Goal: Task Accomplishment & Management: Complete application form

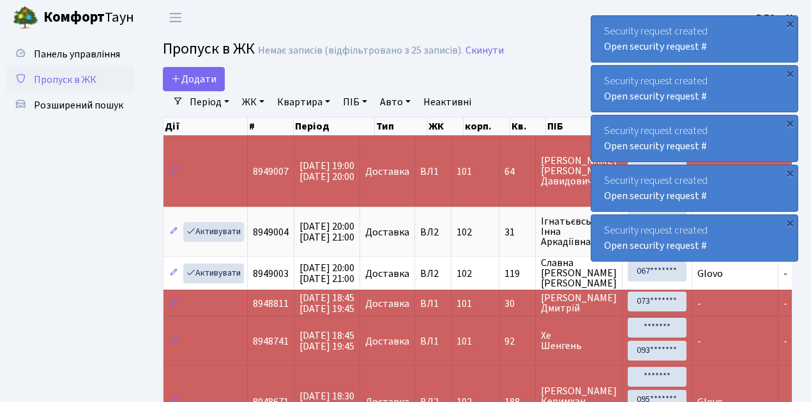
select select "25"
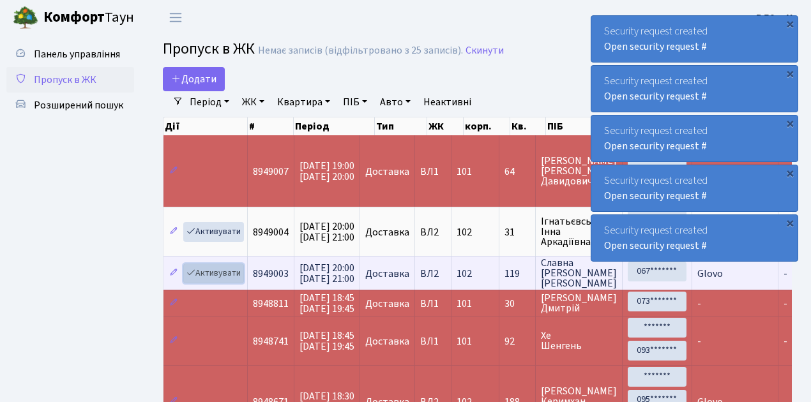
click at [216, 276] on link "Активувати" at bounding box center [213, 274] width 61 height 20
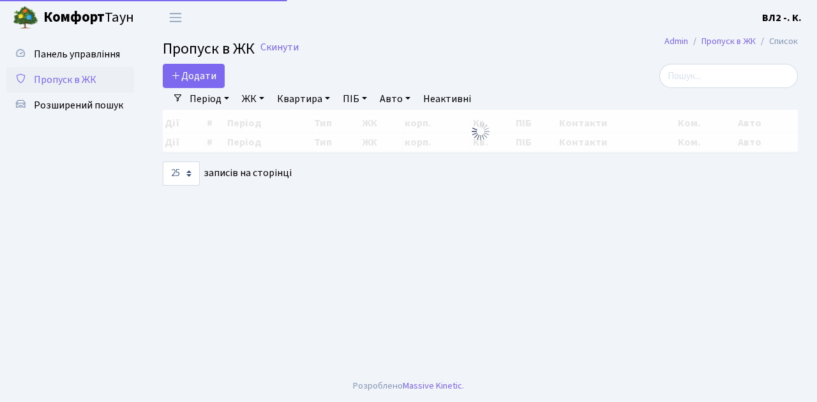
select select "25"
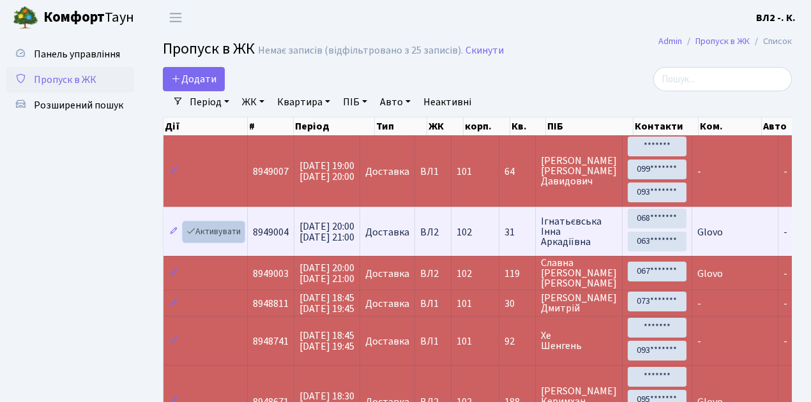
click at [221, 229] on link "Активувати" at bounding box center [213, 232] width 61 height 20
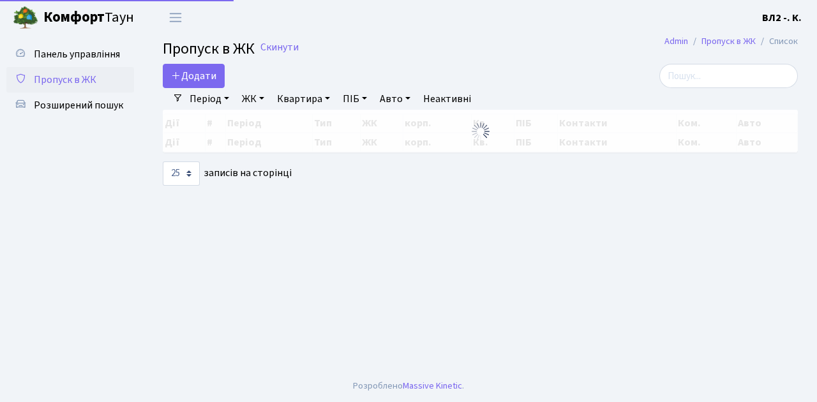
select select "25"
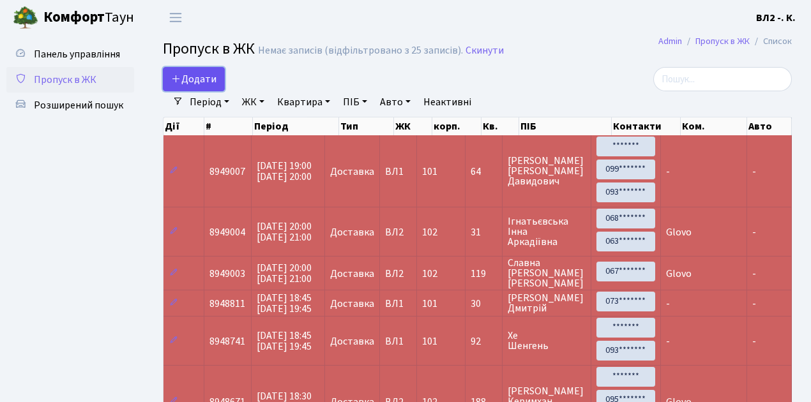
click at [199, 79] on span "Додати" at bounding box center [193, 79] width 45 height 14
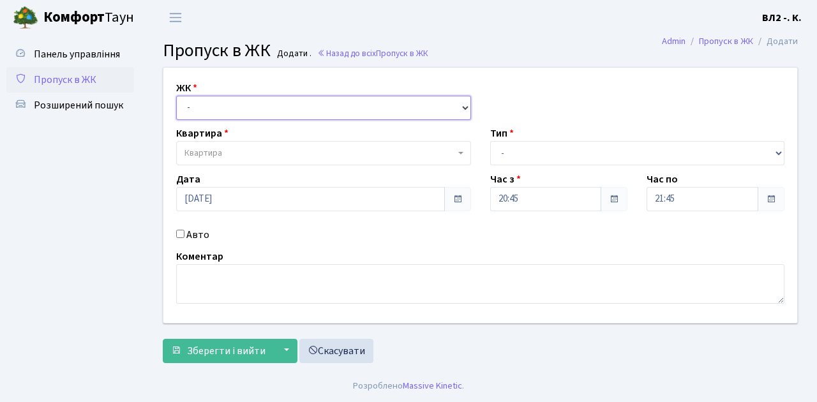
click at [222, 109] on select "- ВЛ1, Ужгородський пров., 4/1 ВЛ2, Голосіївський просп., 76 ВЛ3, пр.Голосіївсь…" at bounding box center [323, 108] width 295 height 24
select select "317"
click at [176, 96] on select "- ВЛ1, Ужгородський пров., 4/1 ВЛ2, Голосіївський просп., 76 ВЛ3, пр.Голосіївсь…" at bounding box center [323, 108] width 295 height 24
select select
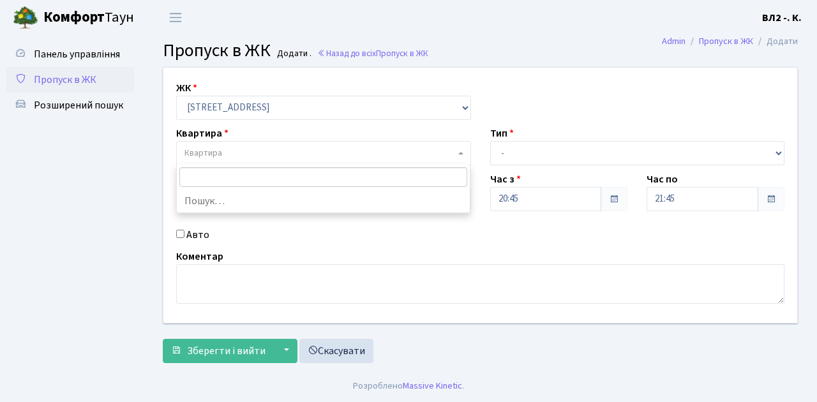
click at [246, 156] on span "Квартира" at bounding box center [320, 153] width 271 height 13
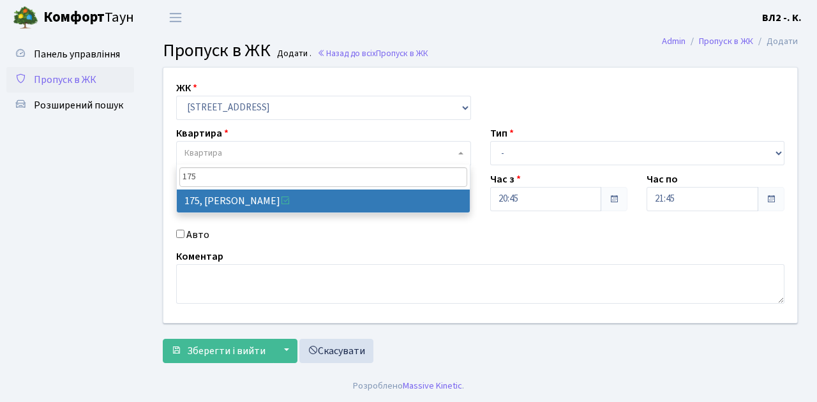
type input "175"
select select "38461"
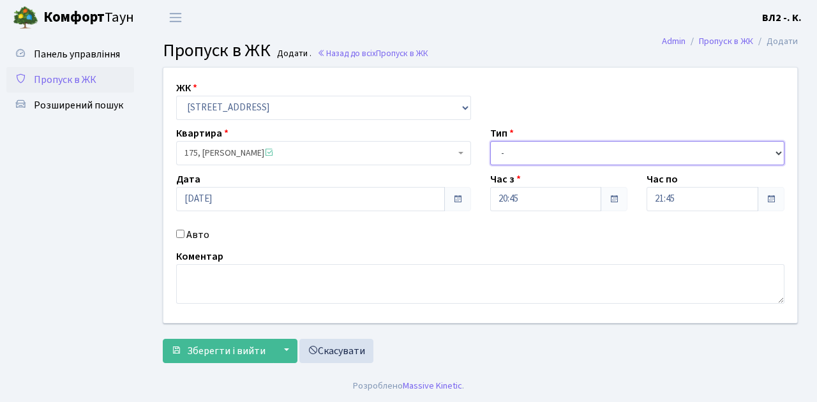
click at [560, 155] on select "- Доставка Таксі Гості Сервіс" at bounding box center [637, 153] width 295 height 24
select select "1"
click at [490, 141] on select "- Доставка Таксі Гості Сервіс" at bounding box center [637, 153] width 295 height 24
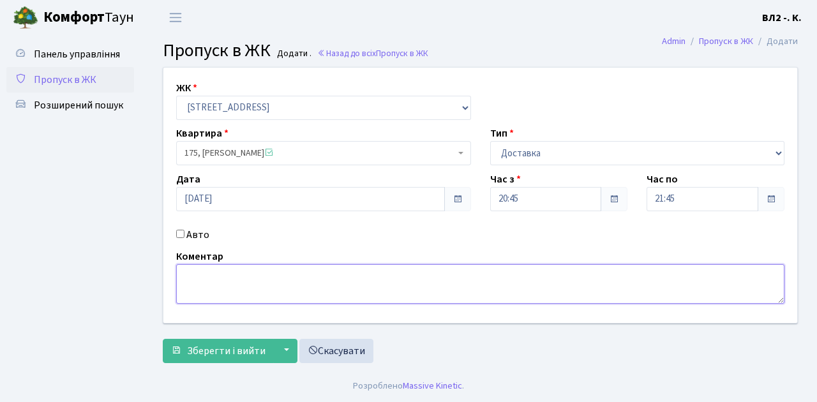
click at [228, 281] on textarea at bounding box center [480, 284] width 609 height 40
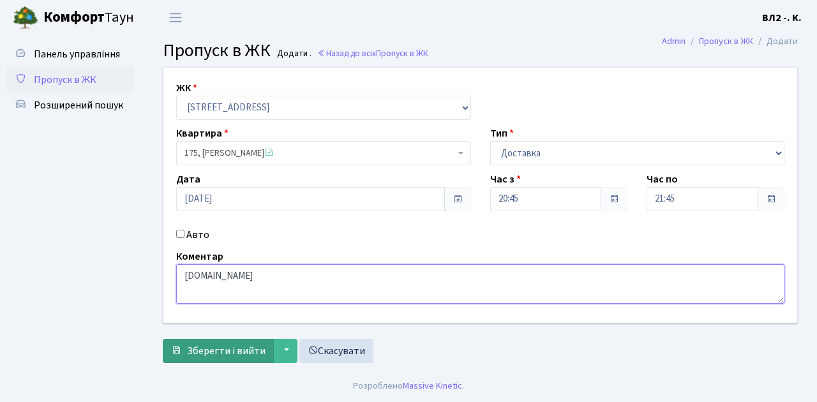
type textarea "Silpo.ua"
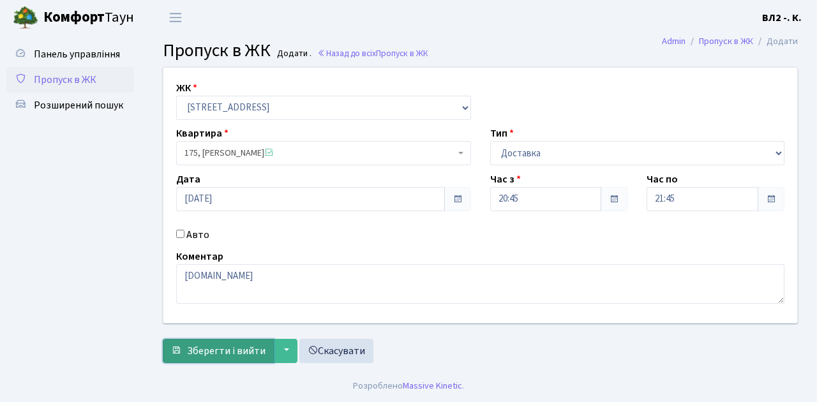
click at [254, 348] on span "Зберегти і вийти" at bounding box center [226, 351] width 79 height 14
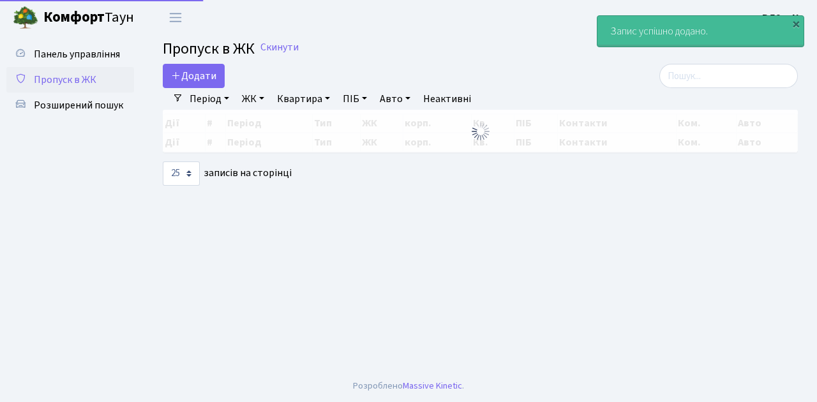
select select "25"
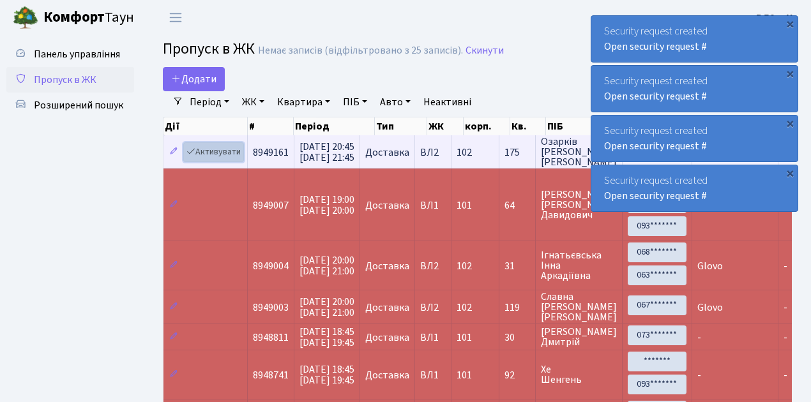
click at [198, 148] on link "Активувати" at bounding box center [213, 152] width 61 height 20
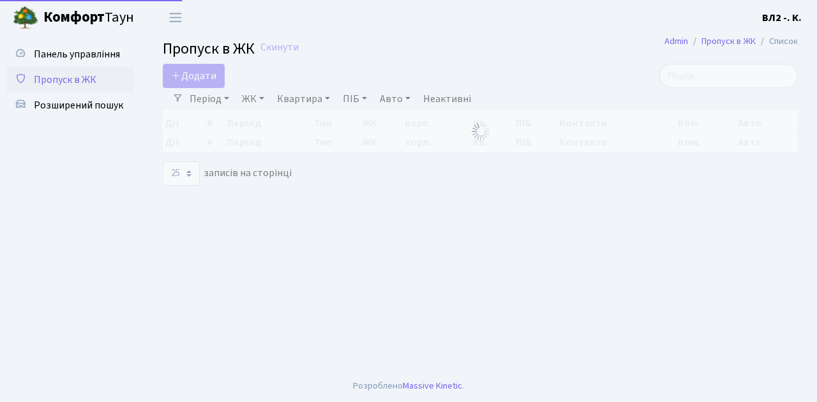
select select "25"
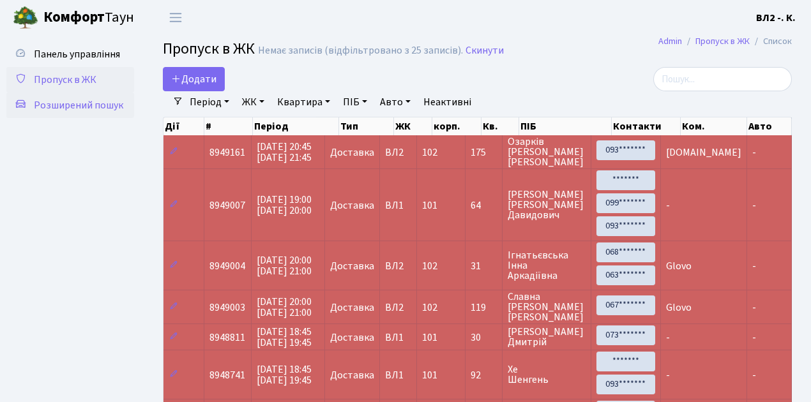
click at [87, 105] on span "Розширений пошук" at bounding box center [78, 105] width 89 height 14
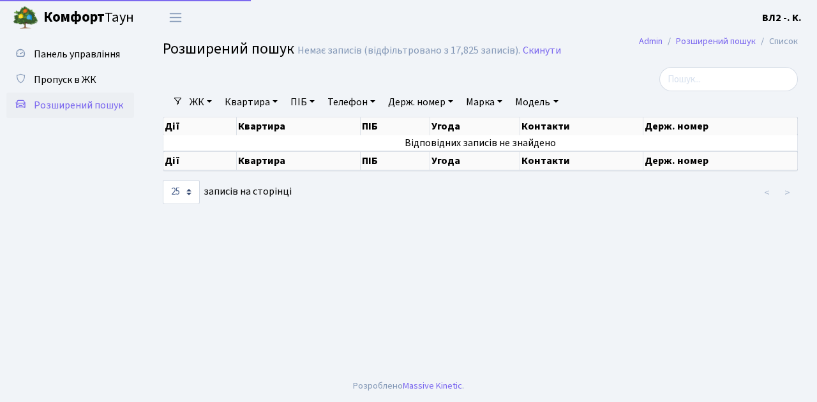
select select "25"
click at [253, 103] on link "Квартира" at bounding box center [251, 102] width 63 height 22
type input "182"
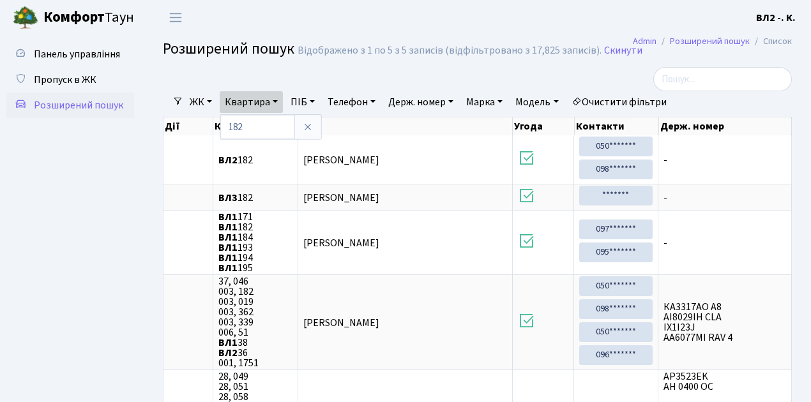
click at [55, 199] on ul "Панель управління Пропуск в ЖК Розширений пошук" at bounding box center [70, 296] width 128 height 508
click at [77, 73] on span "Пропуск в ЖК" at bounding box center [65, 80] width 63 height 14
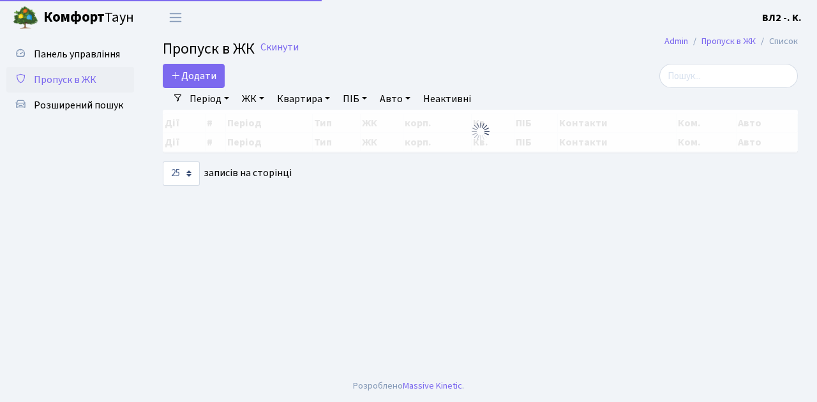
select select "25"
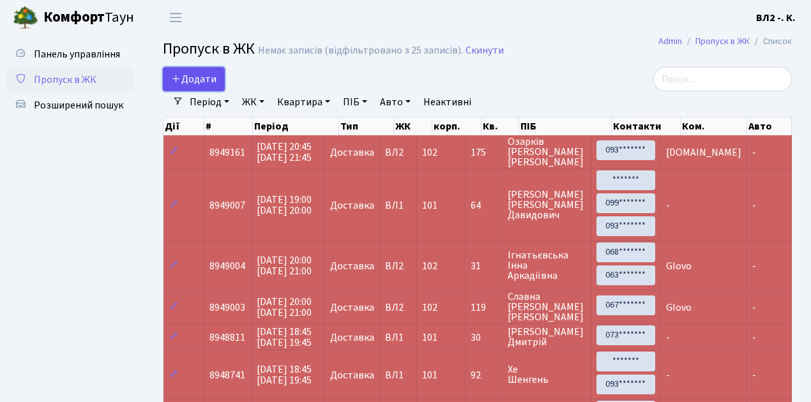
click at [201, 84] on span "Додати" at bounding box center [193, 79] width 45 height 14
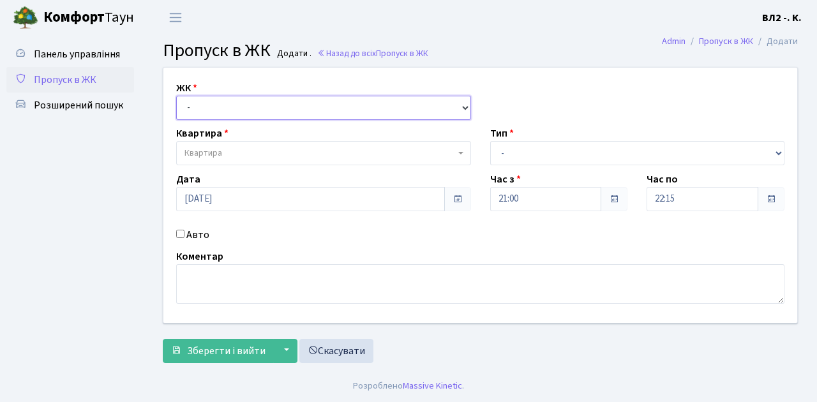
click at [202, 103] on select "- ВЛ1, Ужгородський пров., 4/1 ВЛ2, Голосіївський просп., 76 ВЛ3, пр.Голосіївсь…" at bounding box center [323, 108] width 295 height 24
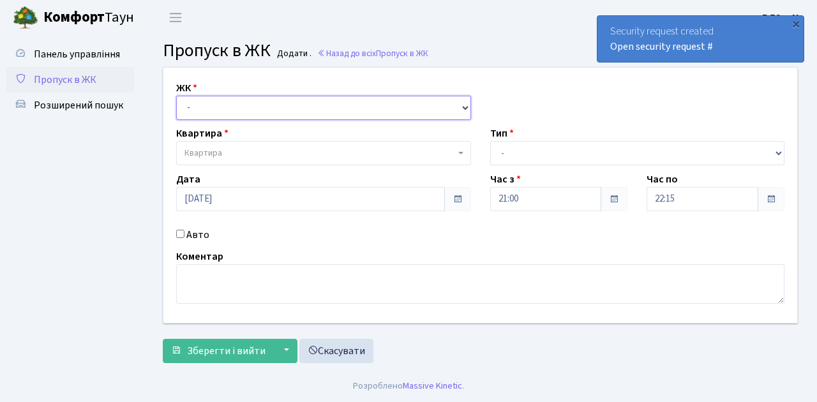
click at [227, 108] on select "- ВЛ1, Ужгородський пров., 4/1 ВЛ2, Голосіївський просп., 76 ВЛ3, пр.Голосіївсь…" at bounding box center [323, 108] width 295 height 24
select select "317"
click at [176, 96] on select "- ВЛ1, Ужгородський пров., 4/1 ВЛ2, Голосіївський просп., 76 ВЛ3, пр.Голосіївсь…" at bounding box center [323, 108] width 295 height 24
select select
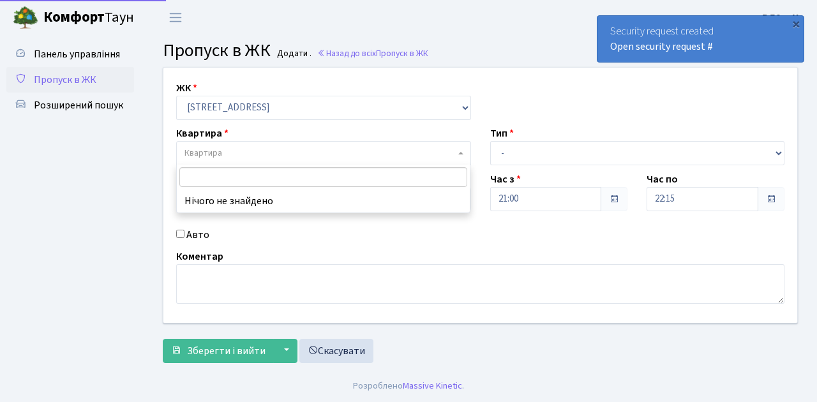
click at [231, 155] on span "Квартира" at bounding box center [320, 153] width 271 height 13
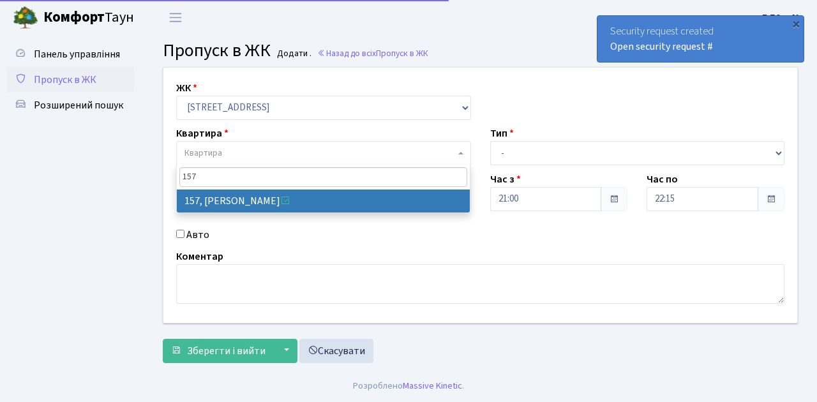
type input "157"
select select "38407"
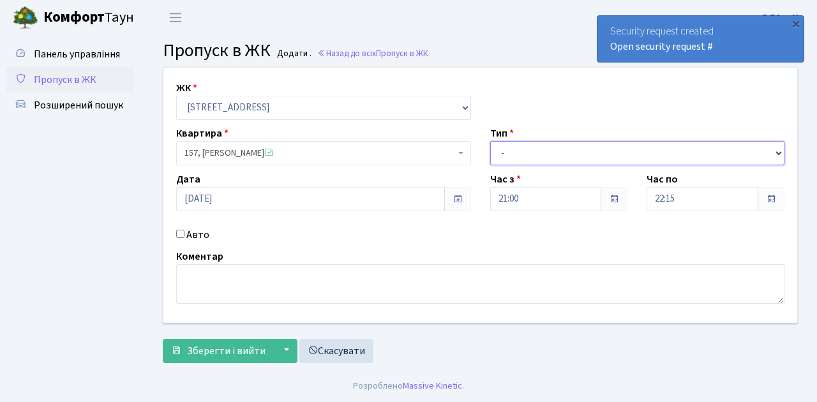
click at [517, 151] on select "- Доставка Таксі Гості Сервіс" at bounding box center [637, 153] width 295 height 24
select select "1"
click at [490, 141] on select "- Доставка Таксі Гості Сервіс" at bounding box center [637, 153] width 295 height 24
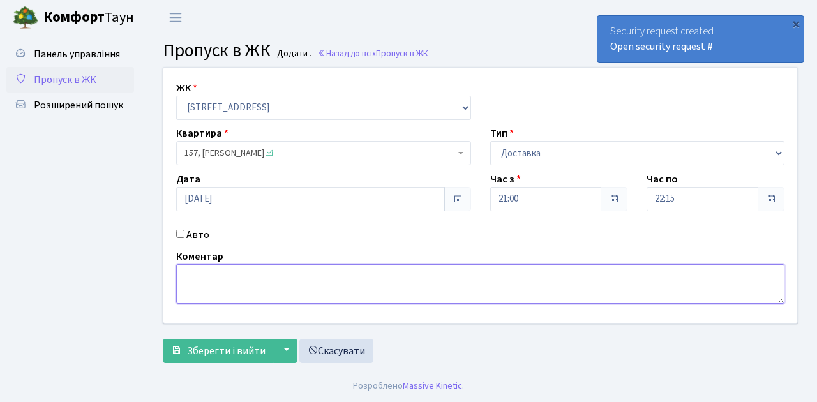
click at [201, 288] on textarea at bounding box center [480, 284] width 609 height 40
type textarea "Glovo"
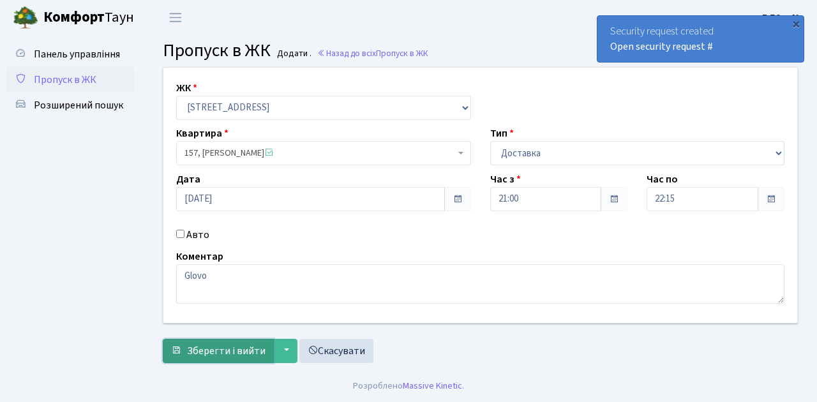
click at [241, 347] on span "Зберегти і вийти" at bounding box center [226, 351] width 79 height 14
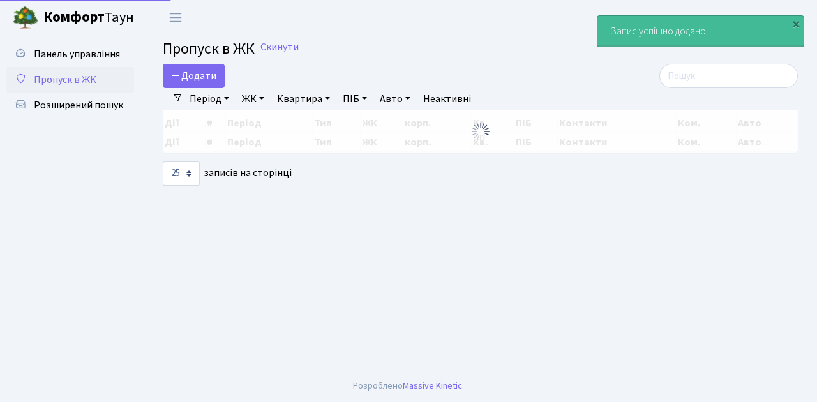
select select "25"
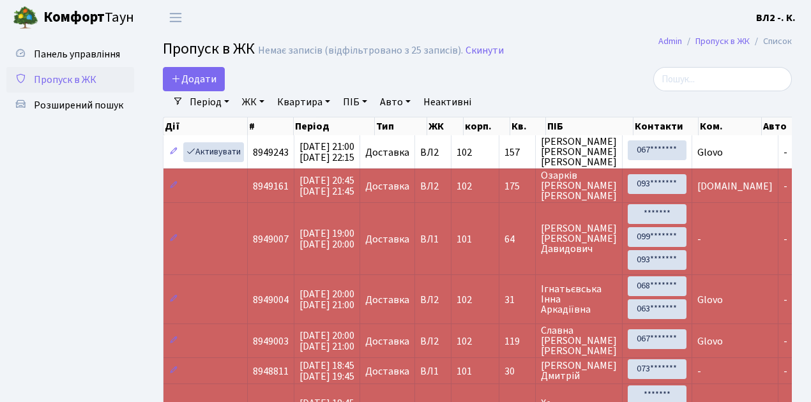
click at [77, 79] on span "Пропуск в ЖК" at bounding box center [65, 80] width 63 height 14
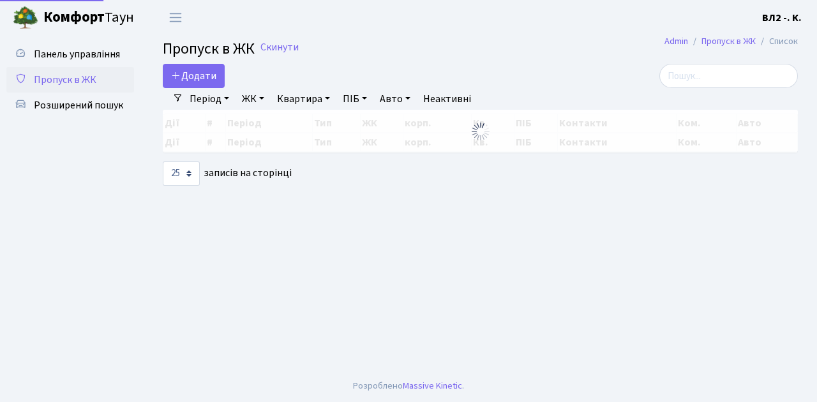
select select "25"
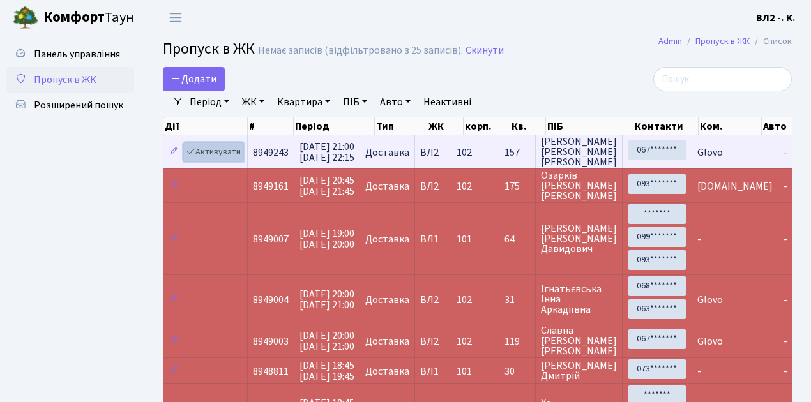
click at [213, 155] on link "Активувати" at bounding box center [213, 152] width 61 height 20
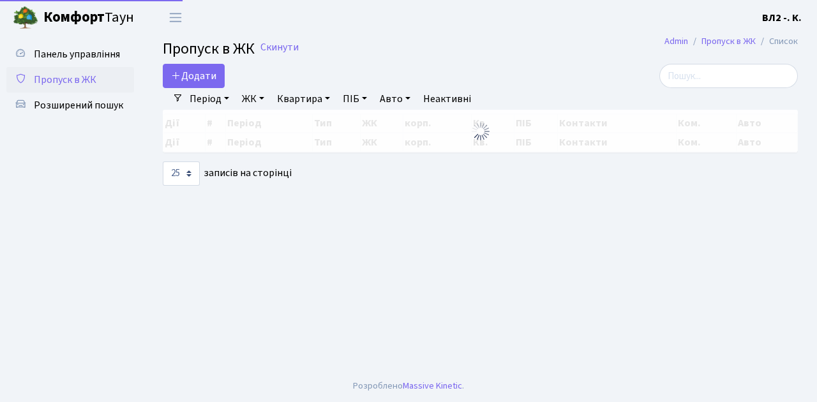
select select "25"
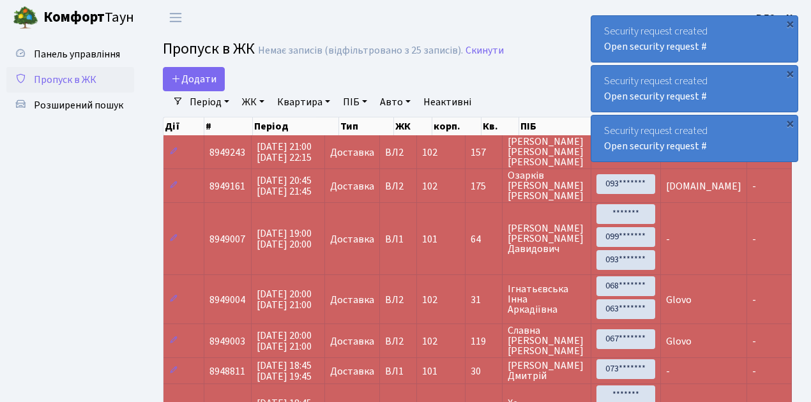
click at [61, 82] on span "Пропуск в ЖК" at bounding box center [65, 80] width 63 height 14
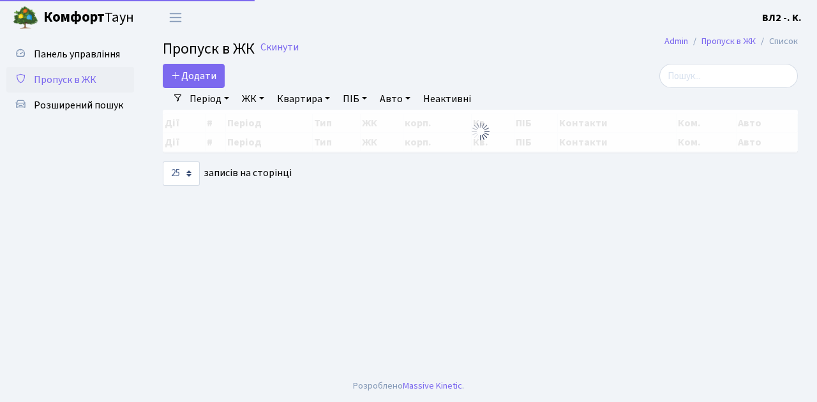
select select "25"
